Goal: Check status

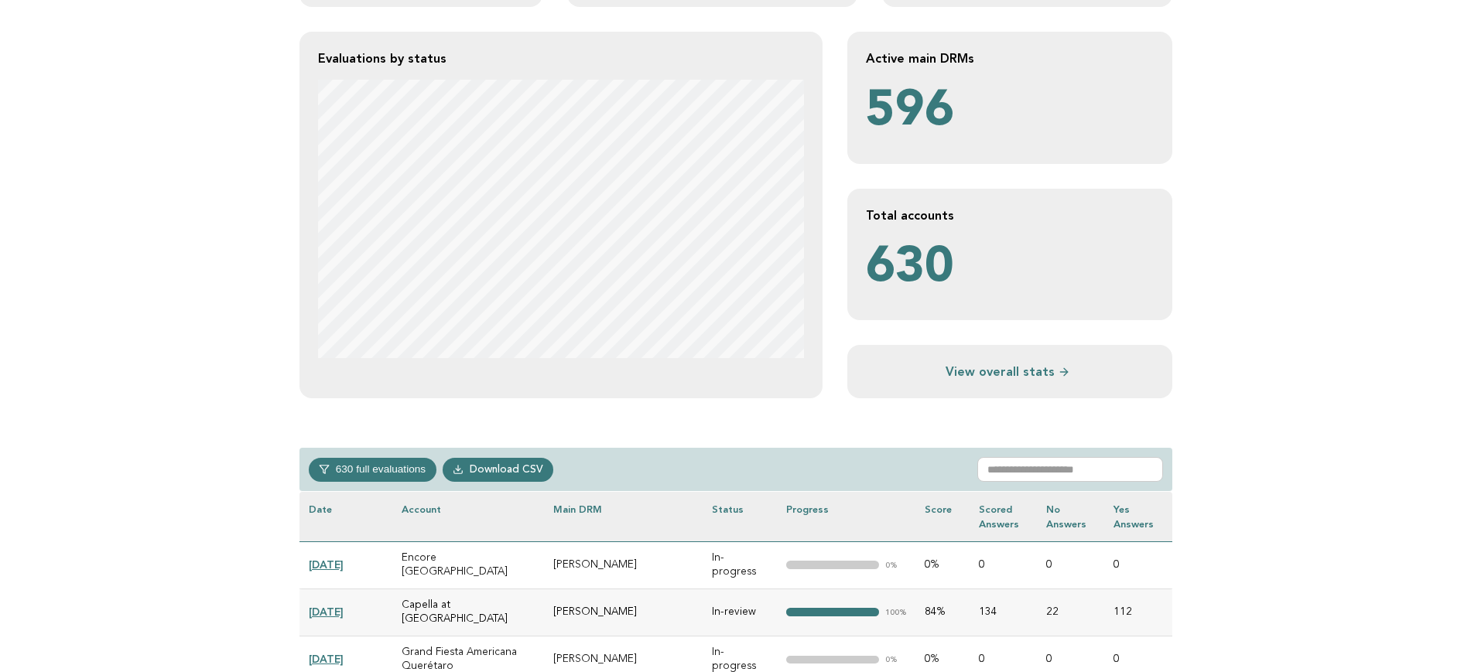
scroll to position [290, 0]
click at [1032, 469] on input "text" at bounding box center [1070, 469] width 186 height 25
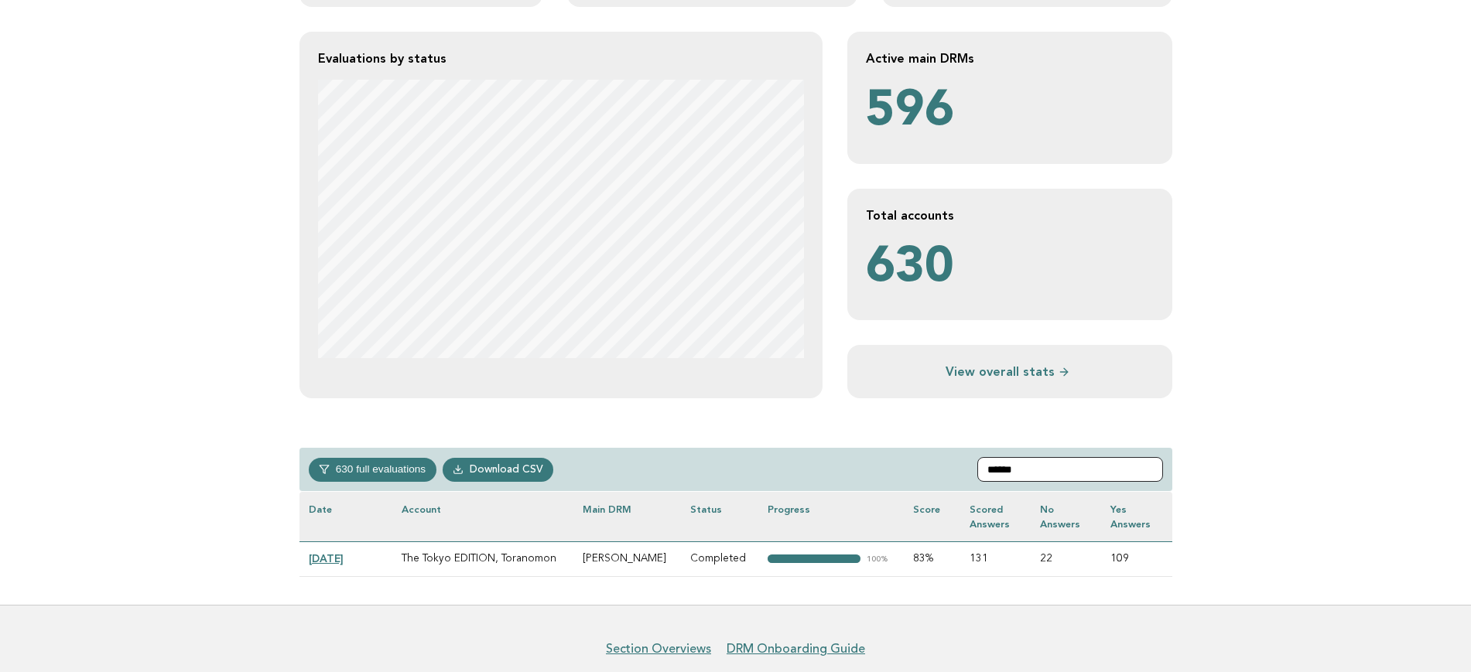
type input "******"
click at [343, 558] on link "[DATE]" at bounding box center [326, 558] width 35 height 12
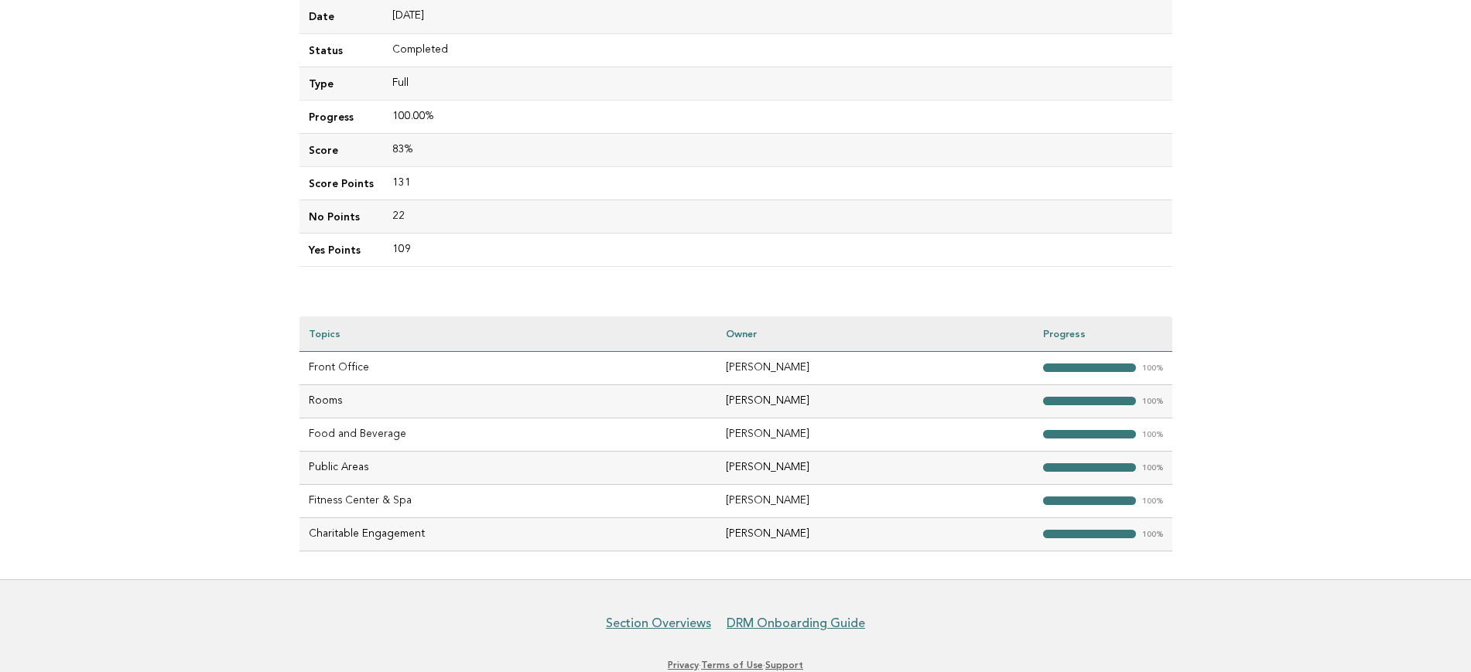
scroll to position [290, 0]
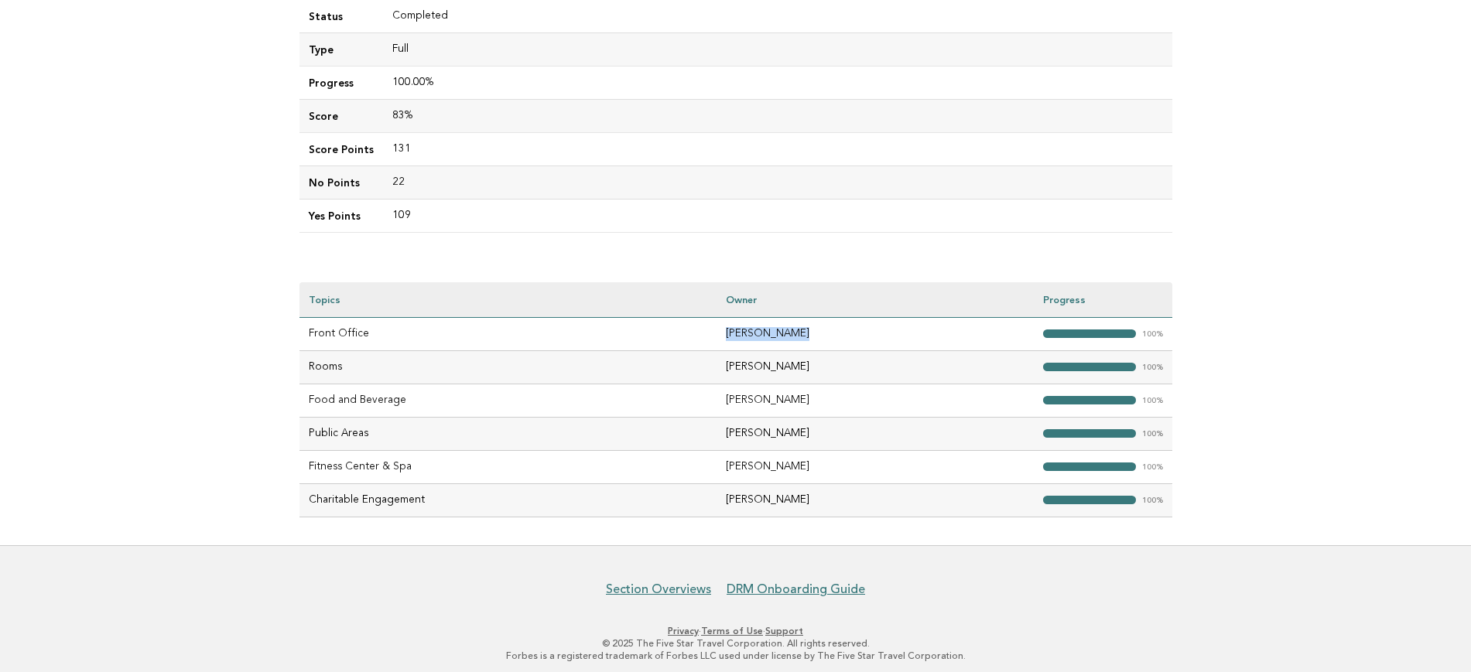
drag, startPoint x: 809, startPoint y: 333, endPoint x: 721, endPoint y: 343, distance: 88.8
click at [721, 343] on td "Ankush Tandon" at bounding box center [874, 333] width 316 height 33
copy td "Ankush Tandon"
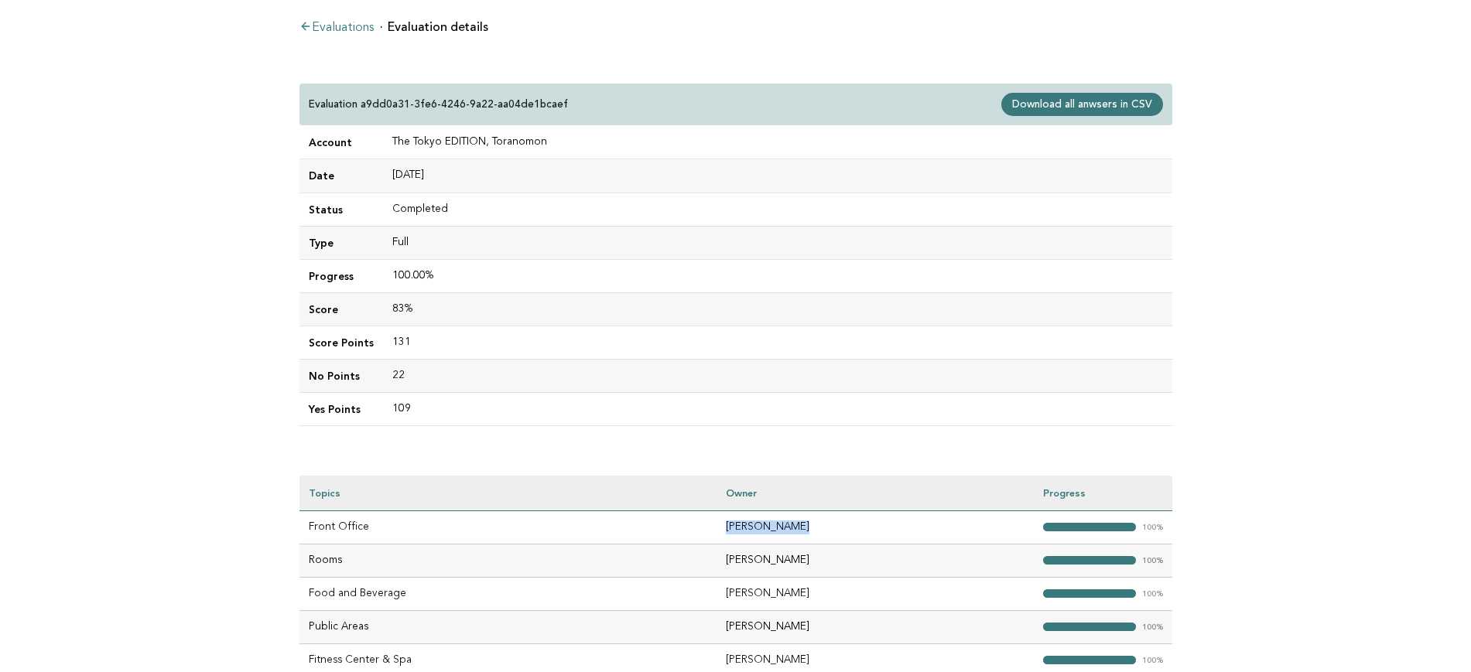
scroll to position [0, 0]
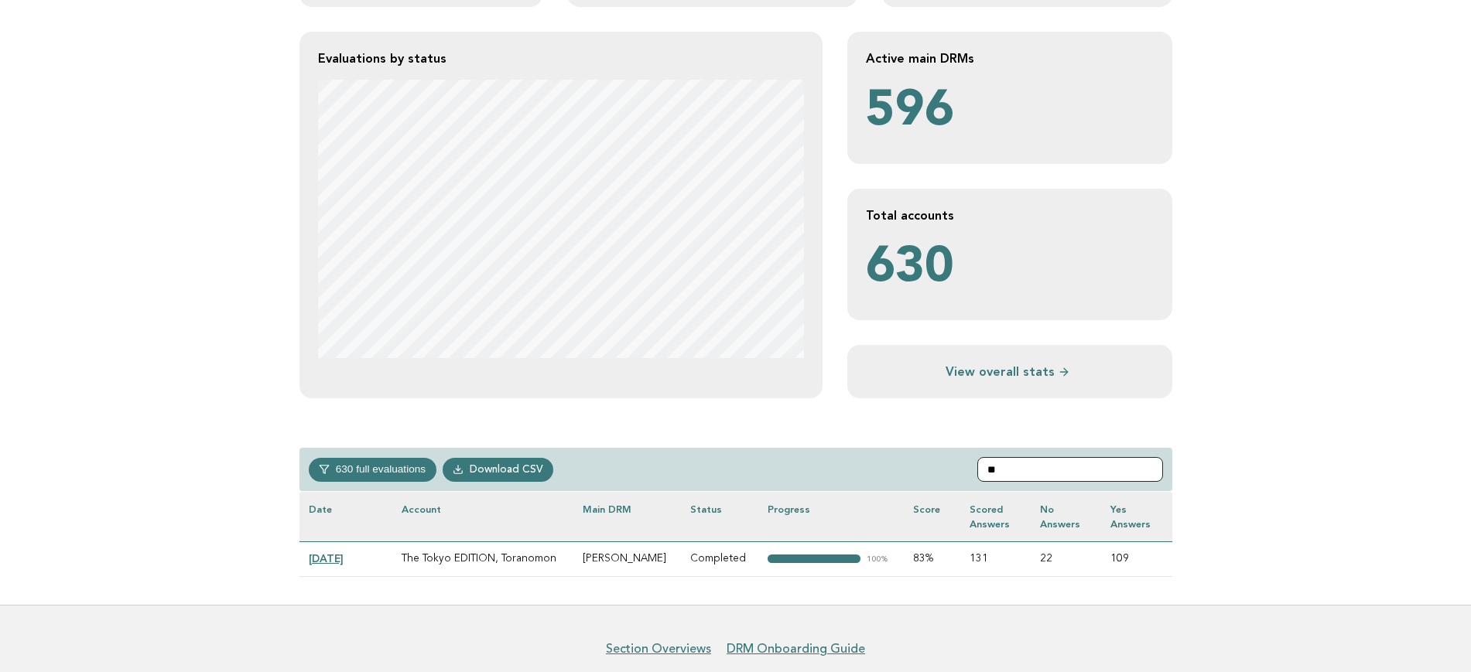
type input "*"
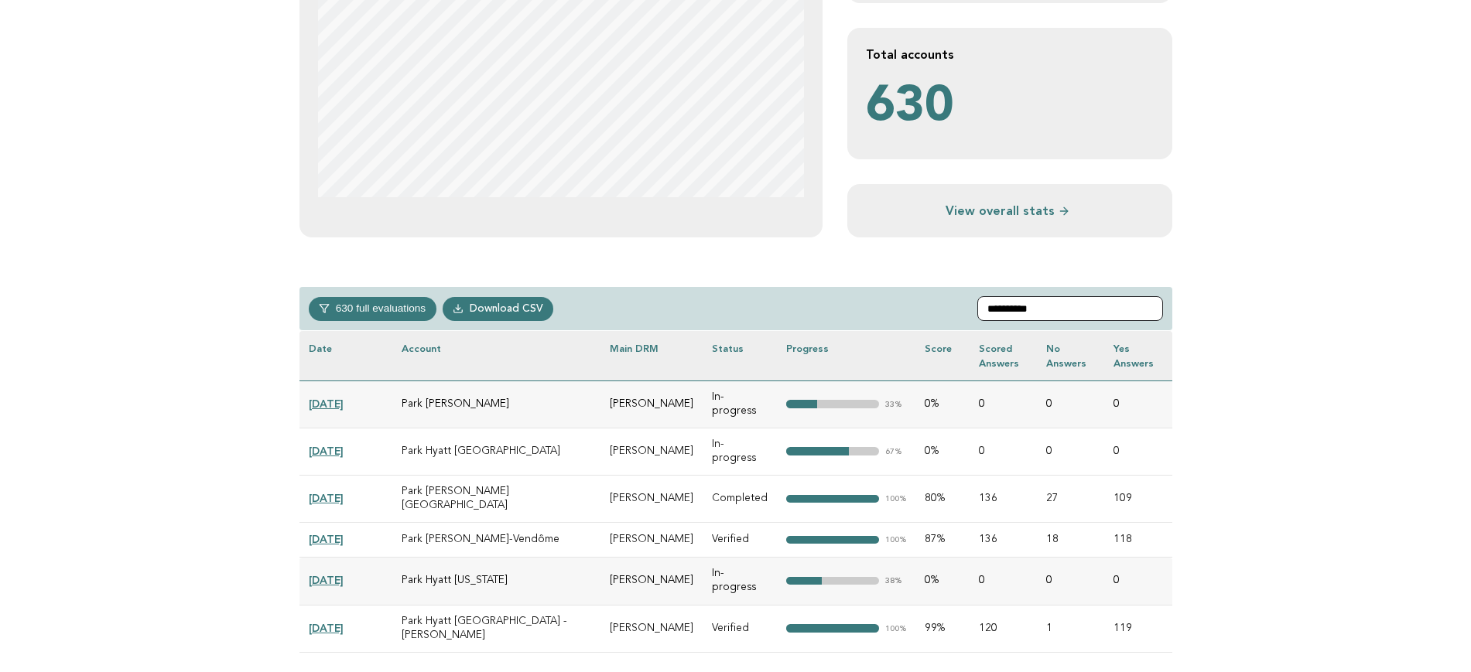
scroll to position [484, 0]
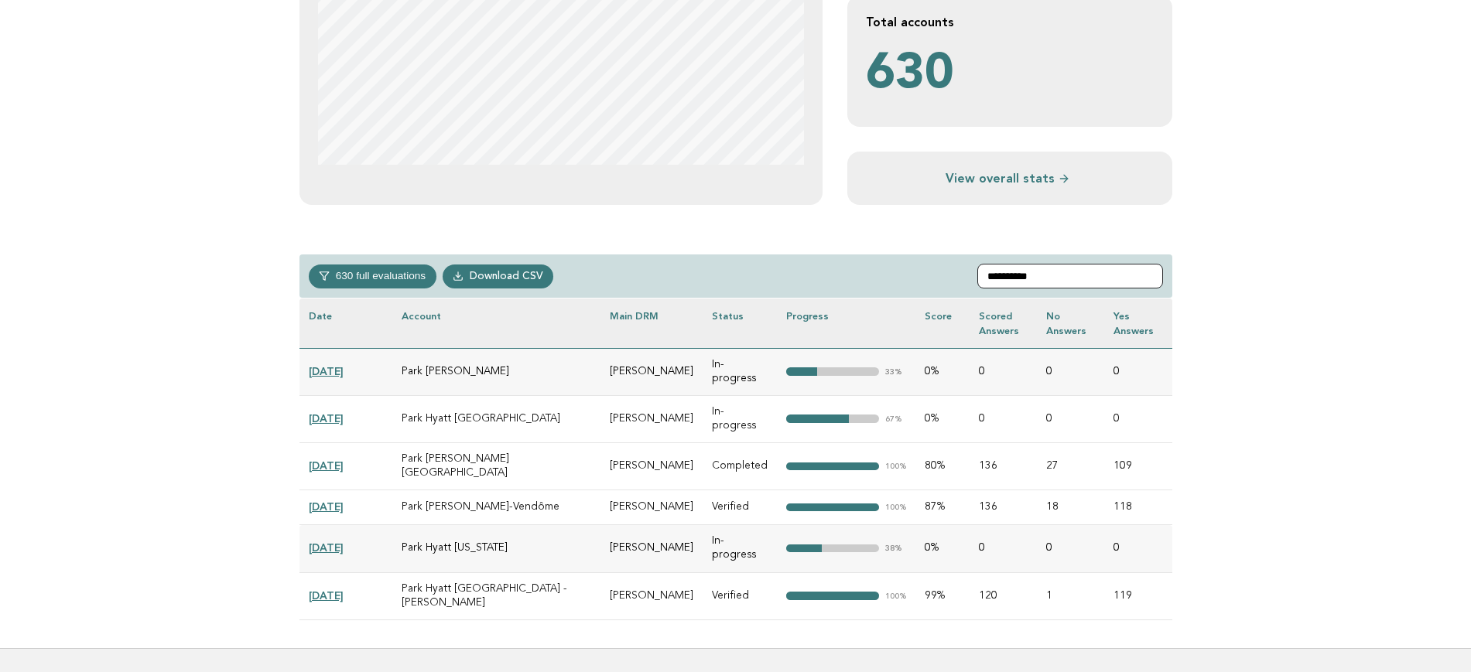
type input "**********"
click at [343, 501] on link "[DATE]" at bounding box center [326, 507] width 35 height 12
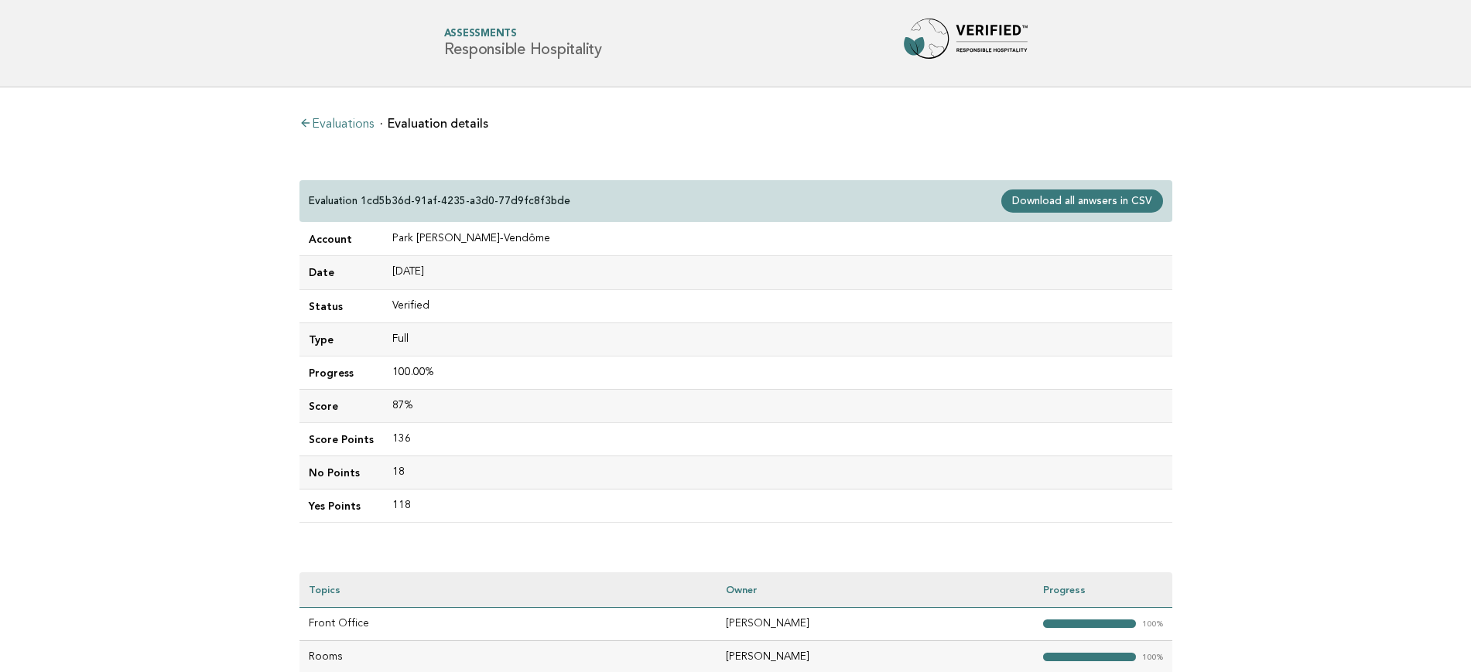
scroll to position [193, 0]
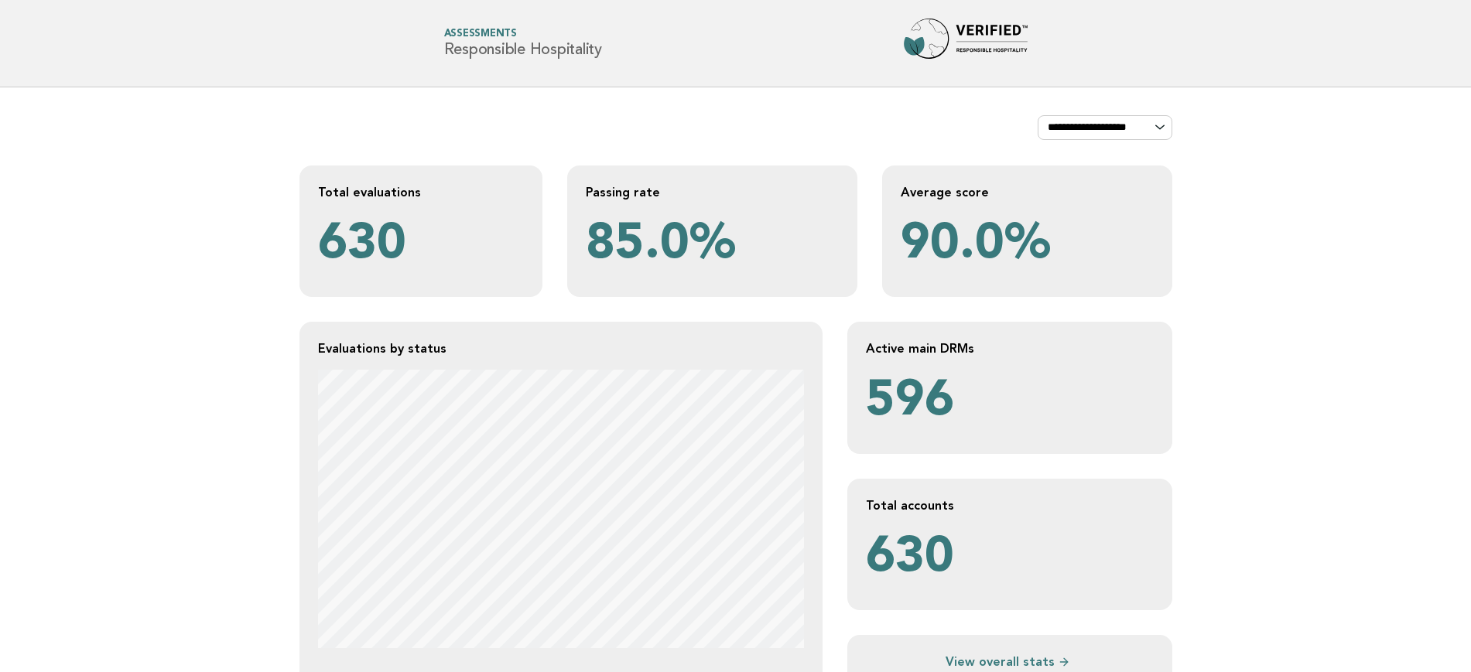
scroll to position [484, 0]
